Goal: Information Seeking & Learning: Learn about a topic

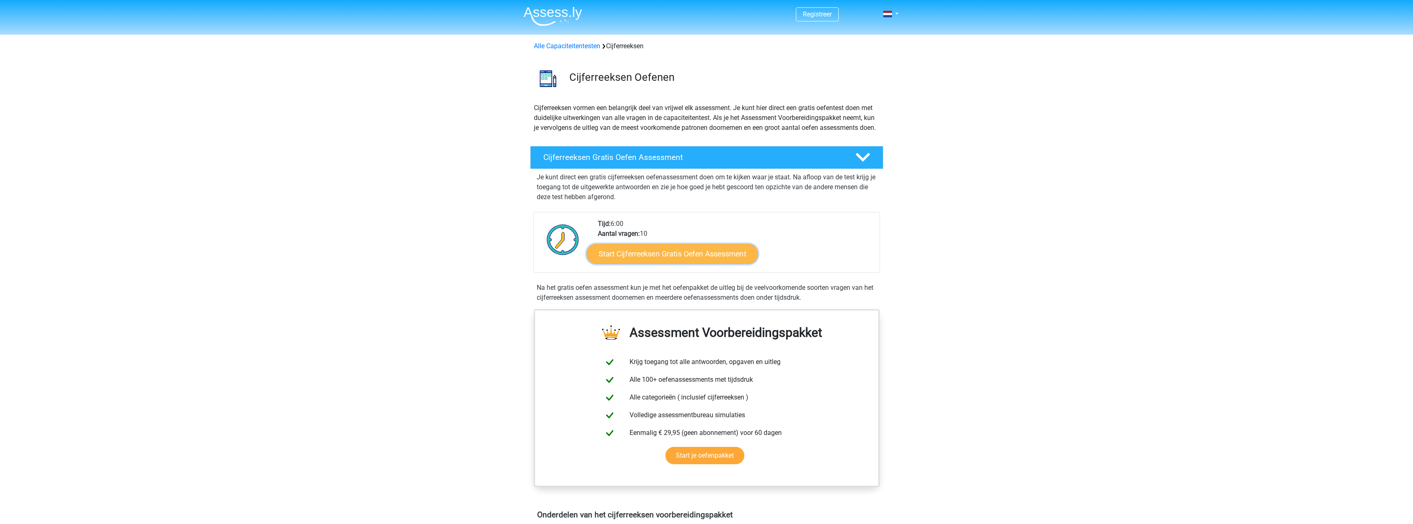
click at [718, 264] on link "Start Cijferreeksen Gratis Oefen Assessment" at bounding box center [672, 254] width 171 height 20
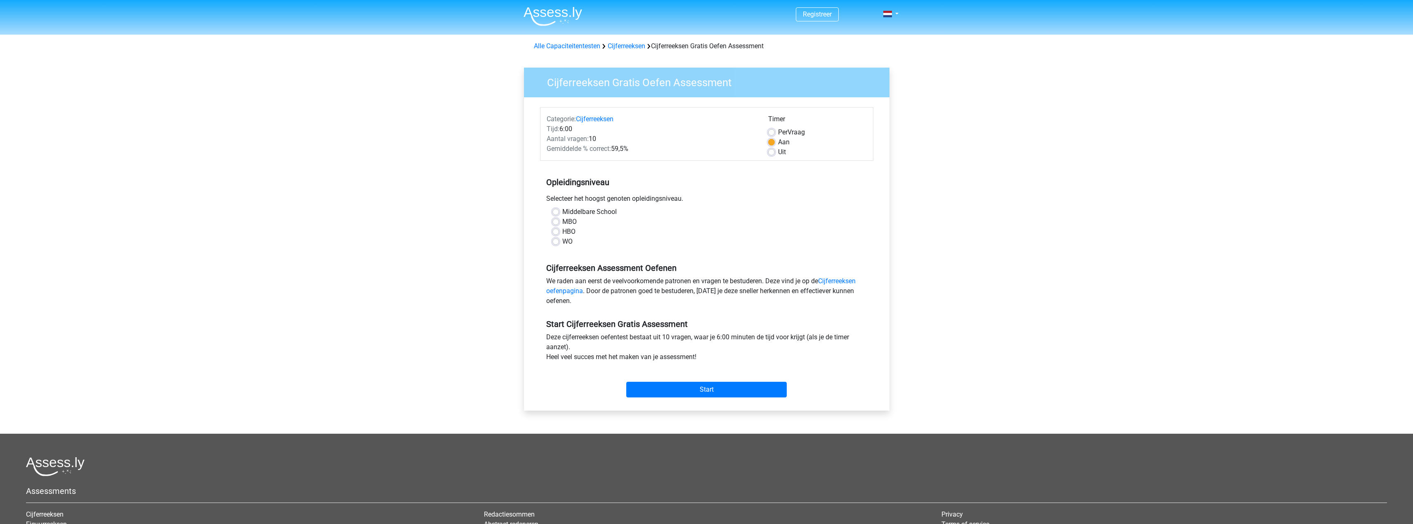
click at [562, 233] on label "HBO" at bounding box center [568, 232] width 13 height 10
click at [555, 233] on input "HBO" at bounding box center [556, 231] width 7 height 8
radio input "true"
click at [718, 387] on input "Start" at bounding box center [706, 390] width 161 height 16
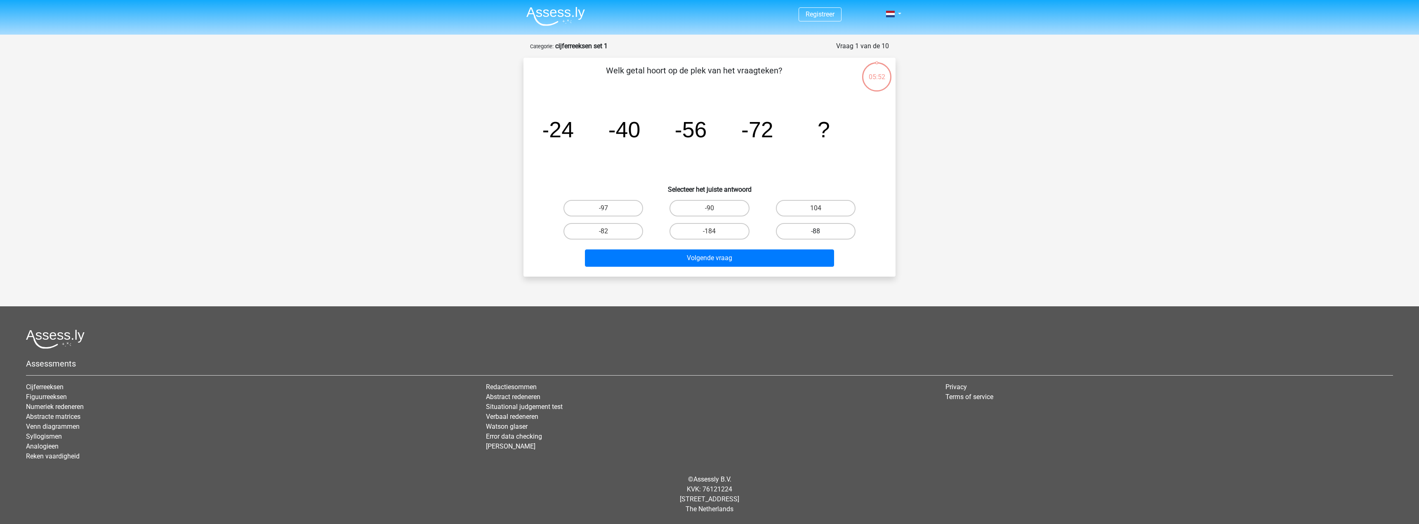
click at [812, 237] on label "-88" at bounding box center [816, 231] width 80 height 17
click at [816, 237] on input "-88" at bounding box center [818, 233] width 5 height 5
radio input "true"
click at [789, 261] on button "Volgende vraag" at bounding box center [710, 258] width 250 height 17
click at [709, 231] on label "-30" at bounding box center [710, 231] width 80 height 17
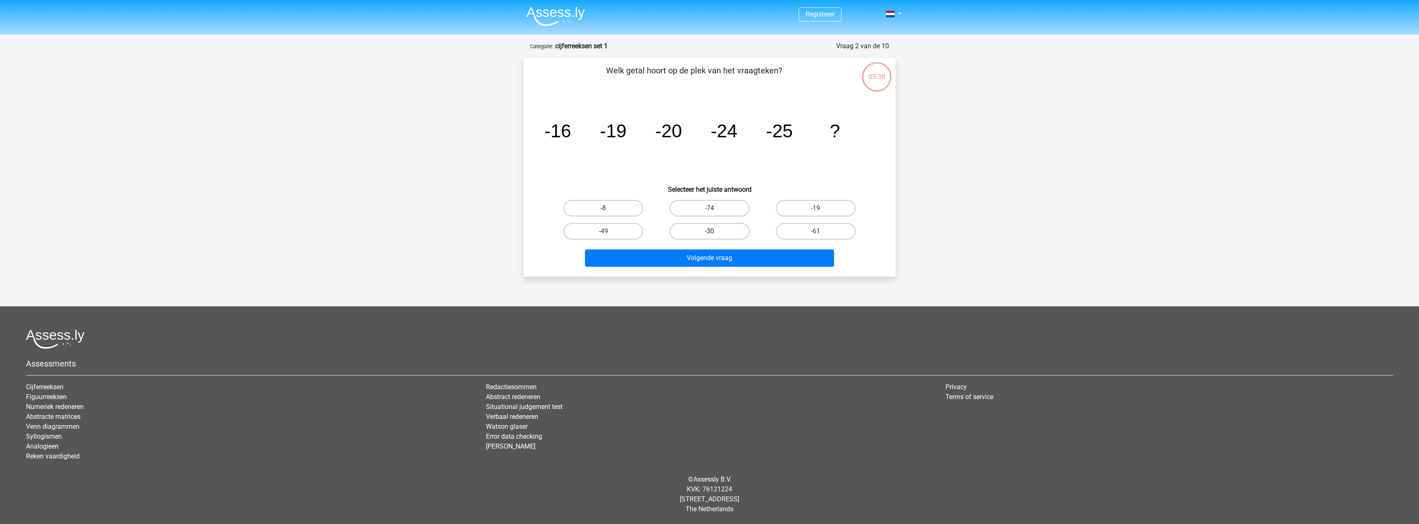
click at [710, 231] on input "-30" at bounding box center [712, 233] width 5 height 5
radio input "true"
click at [709, 262] on button "Volgende vraag" at bounding box center [710, 258] width 250 height 17
click at [715, 208] on label "-82" at bounding box center [710, 208] width 80 height 17
click at [715, 208] on input "-82" at bounding box center [712, 210] width 5 height 5
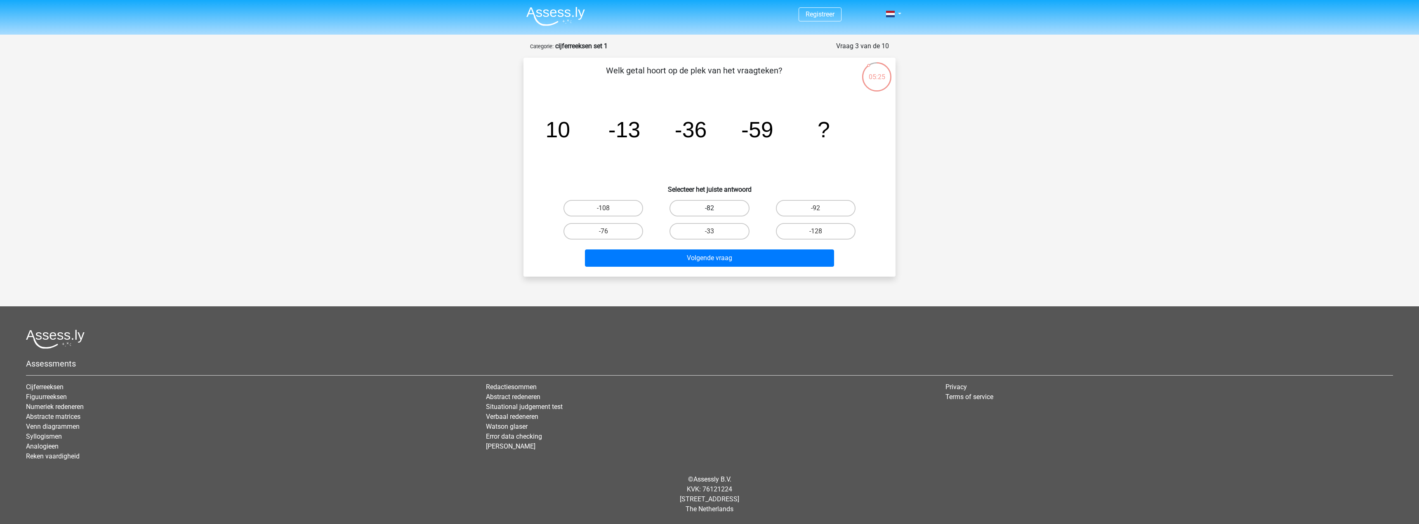
radio input "true"
click at [713, 266] on button "Volgende vraag" at bounding box center [710, 258] width 250 height 17
click at [620, 206] on label "28" at bounding box center [604, 208] width 80 height 17
click at [609, 208] on input "28" at bounding box center [606, 210] width 5 height 5
radio input "true"
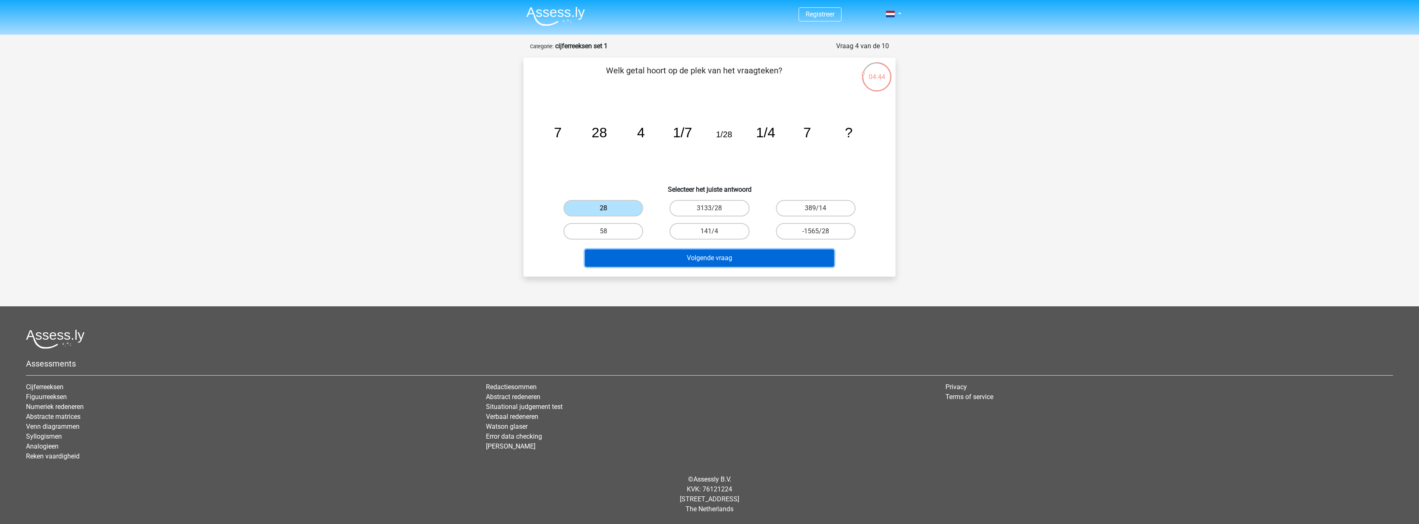
click at [743, 256] on button "Volgende vraag" at bounding box center [710, 258] width 250 height 17
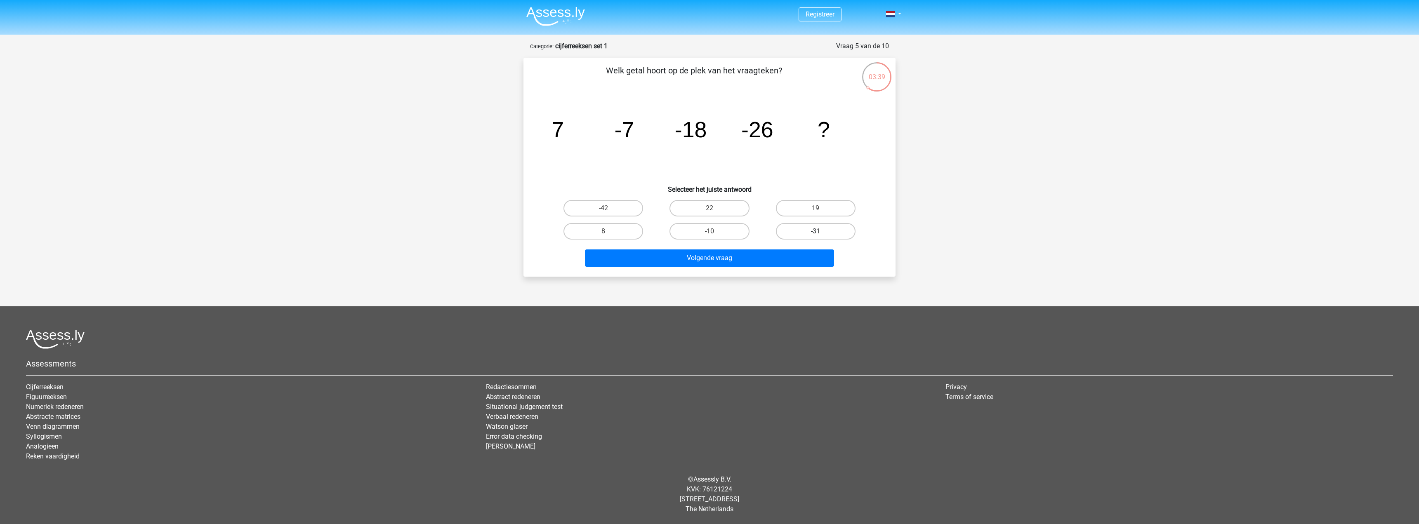
click at [796, 233] on label "-31" at bounding box center [816, 231] width 80 height 17
click at [816, 233] on input "-31" at bounding box center [818, 233] width 5 height 5
radio input "true"
click at [746, 256] on button "Volgende vraag" at bounding box center [710, 258] width 250 height 17
click at [698, 230] on label "-513/625" at bounding box center [710, 231] width 80 height 17
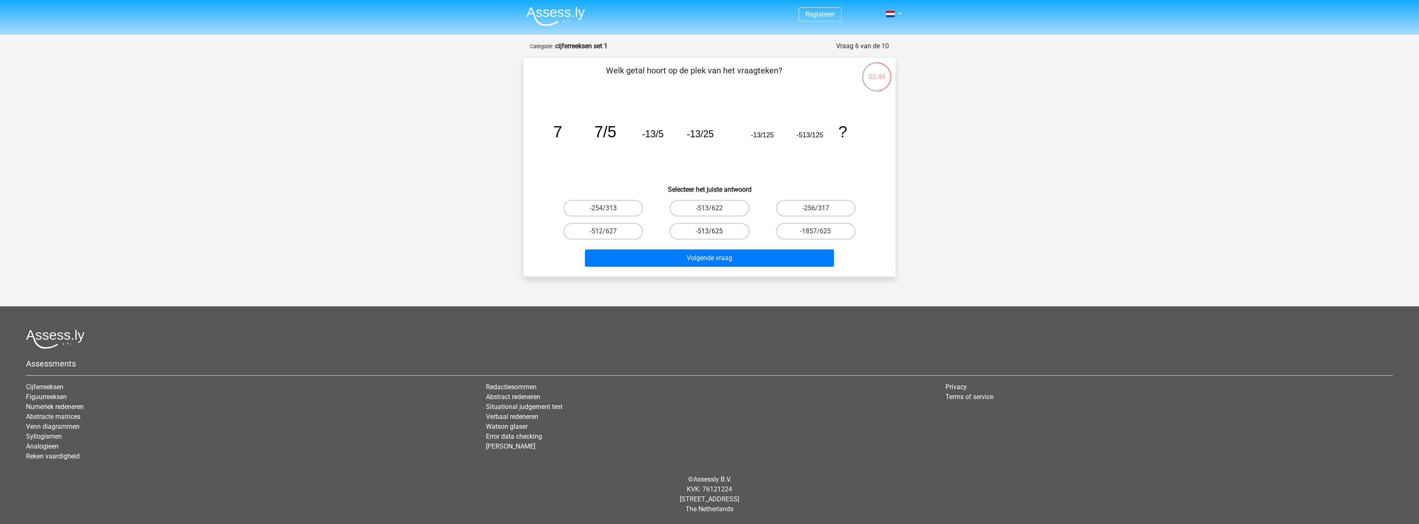
click at [710, 231] on input "-513/625" at bounding box center [712, 233] width 5 height 5
radio input "true"
click at [702, 257] on button "Volgende vraag" at bounding box center [710, 258] width 250 height 17
click at [604, 208] on label "-11/4" at bounding box center [604, 208] width 80 height 17
click at [604, 208] on input "-11/4" at bounding box center [606, 210] width 5 height 5
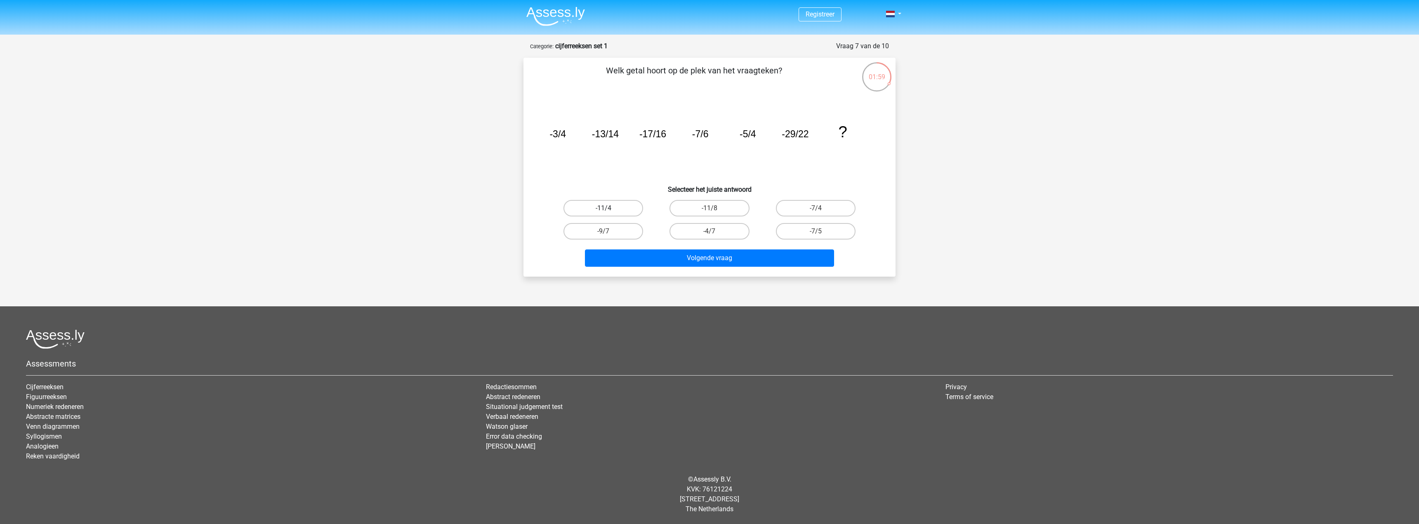
radio input "true"
click at [700, 254] on button "Volgende vraag" at bounding box center [710, 258] width 250 height 17
click at [620, 231] on label "10" at bounding box center [604, 231] width 80 height 17
click at [609, 231] on input "10" at bounding box center [606, 233] width 5 height 5
radio input "true"
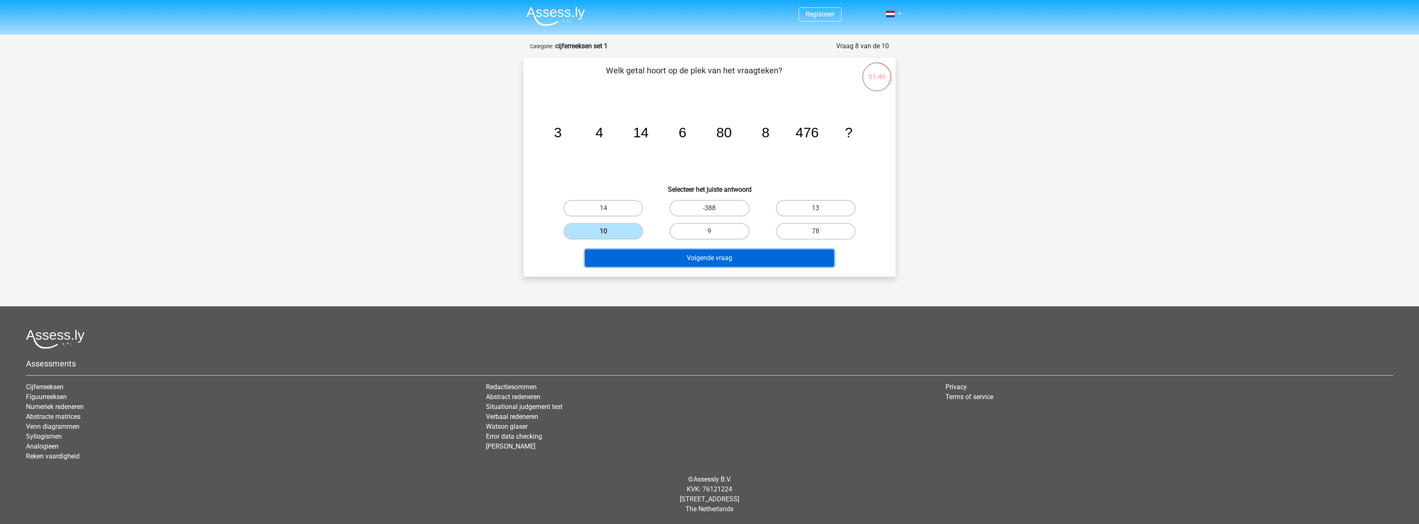
click at [650, 261] on button "Volgende vraag" at bounding box center [710, 258] width 250 height 17
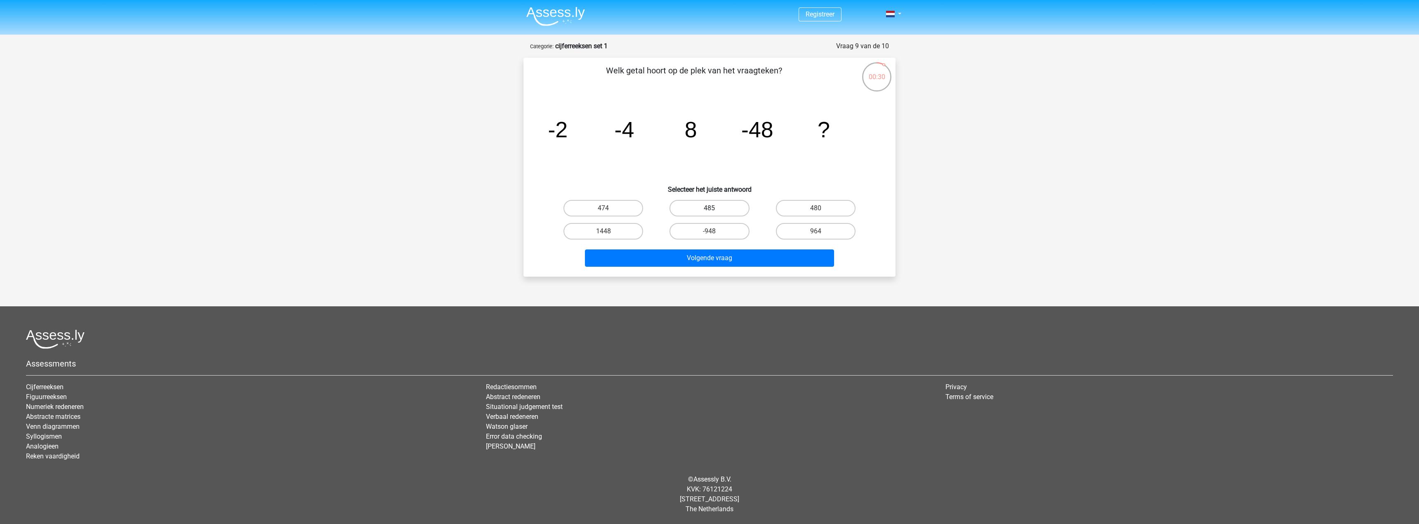
click at [728, 210] on label "485" at bounding box center [710, 208] width 80 height 17
click at [715, 210] on input "485" at bounding box center [712, 210] width 5 height 5
radio input "true"
click at [731, 260] on button "Volgende vraag" at bounding box center [710, 258] width 250 height 17
